Goal: Transaction & Acquisition: Obtain resource

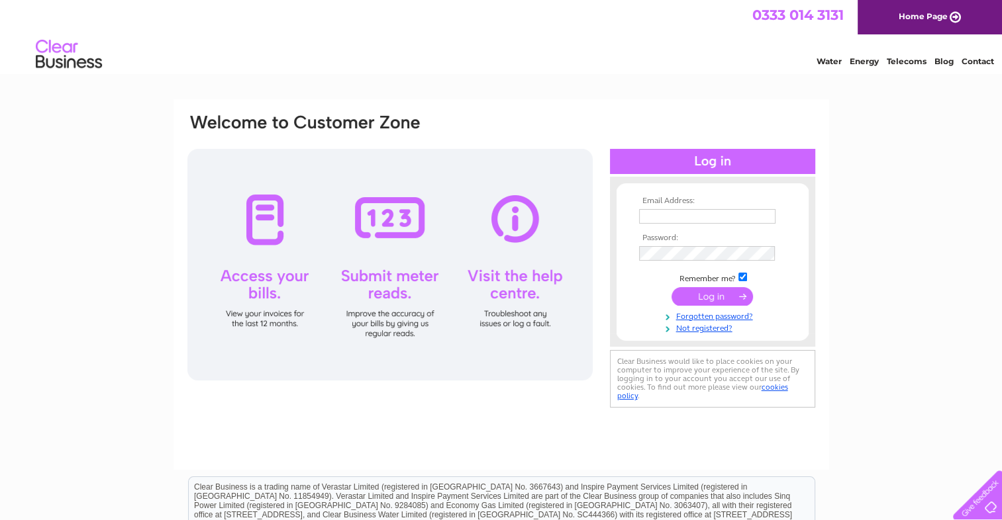
type input "793862@qq.com"
click at [695, 295] on input "submit" at bounding box center [711, 296] width 81 height 19
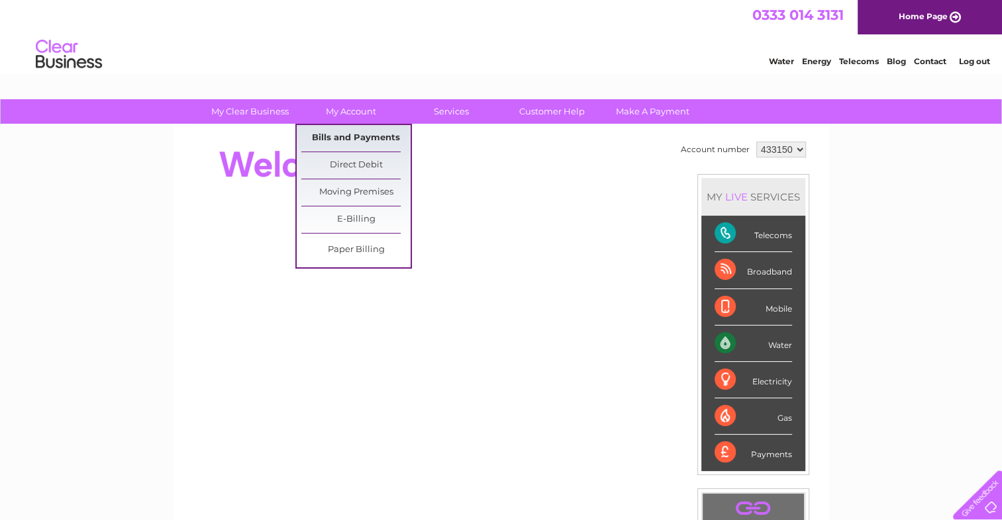
click at [339, 134] on link "Bills and Payments" at bounding box center [355, 138] width 109 height 26
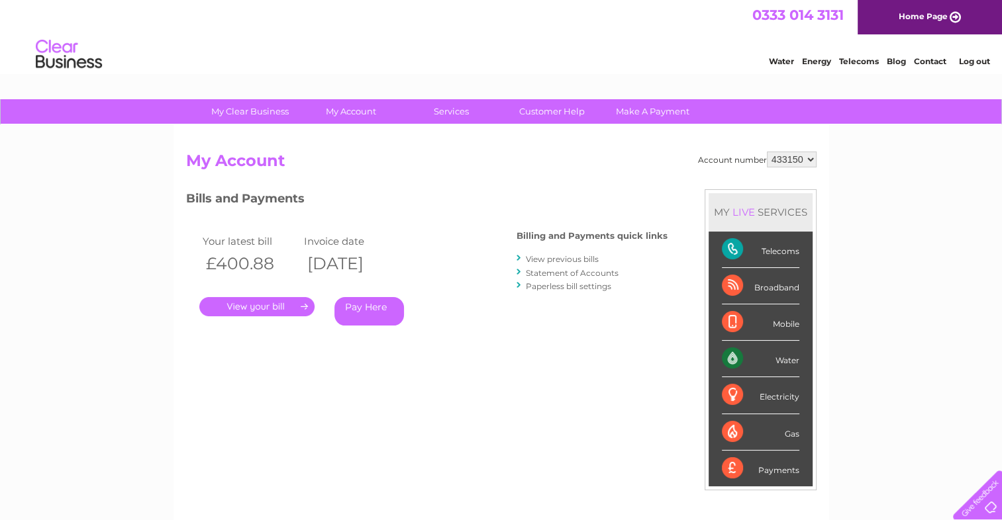
click at [263, 305] on link "." at bounding box center [256, 306] width 115 height 19
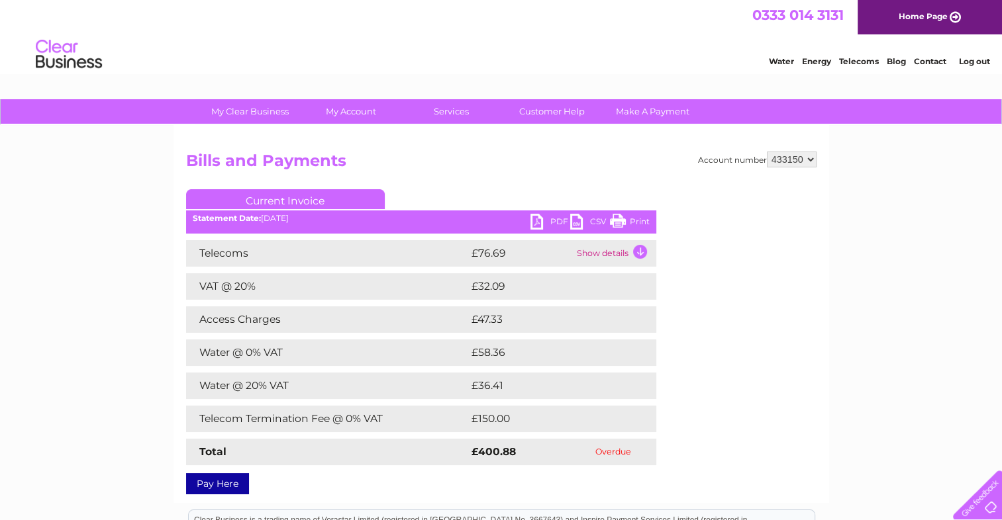
click at [552, 222] on link "PDF" at bounding box center [550, 223] width 40 height 19
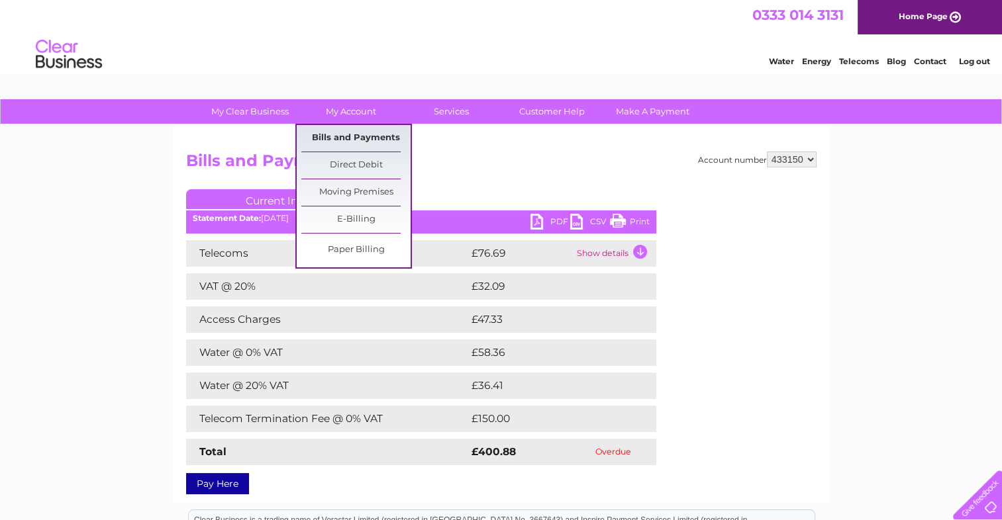
click at [346, 142] on link "Bills and Payments" at bounding box center [355, 138] width 109 height 26
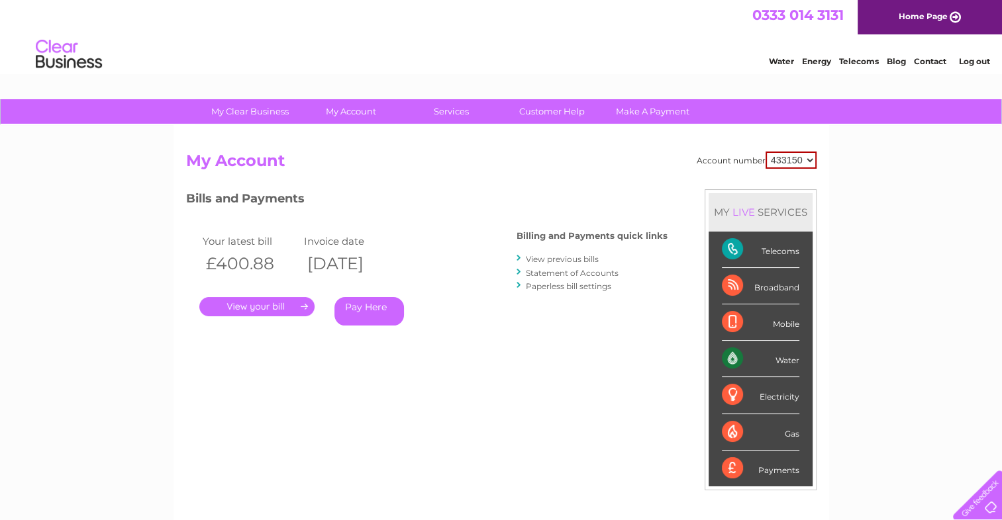
click at [554, 260] on link "View previous bills" at bounding box center [562, 259] width 73 height 10
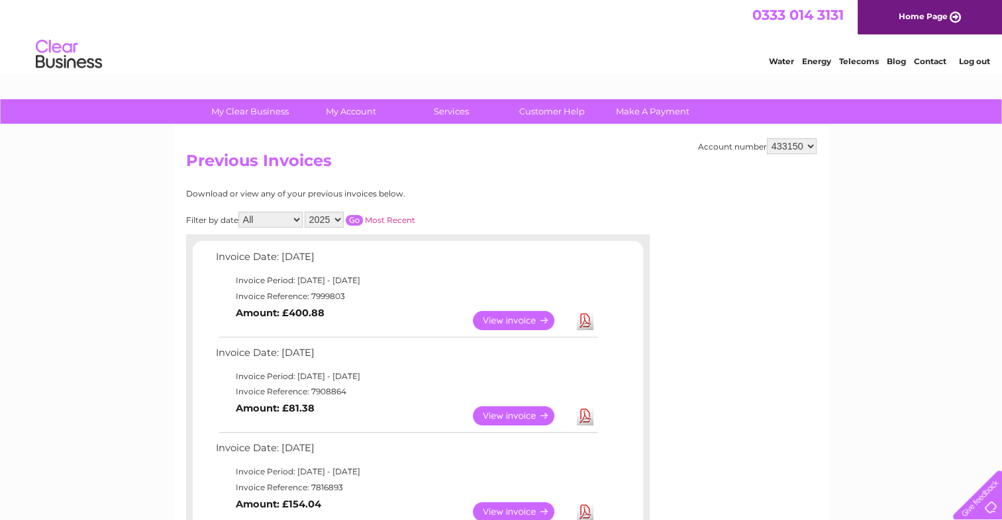
click at [490, 414] on link "View" at bounding box center [521, 416] width 97 height 19
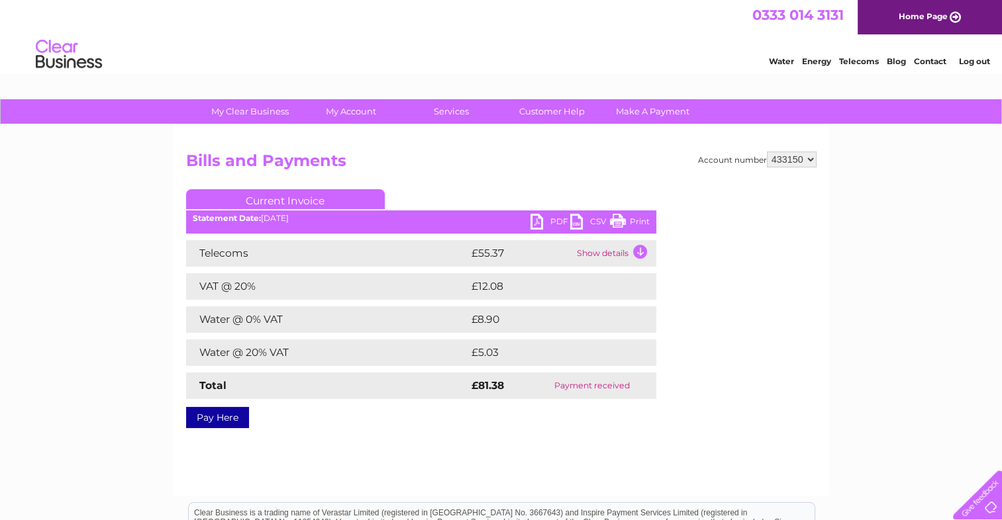
click at [546, 221] on link "PDF" at bounding box center [550, 223] width 40 height 19
